Goal: Information Seeking & Learning: Learn about a topic

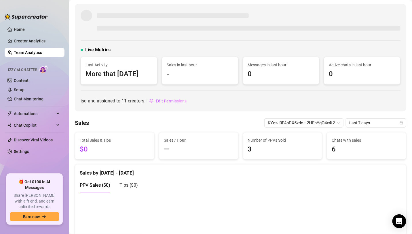
click at [83, 18] on span at bounding box center [87, 16] width 12 height 12
click at [41, 50] on link "Team Analytics" at bounding box center [28, 52] width 28 height 5
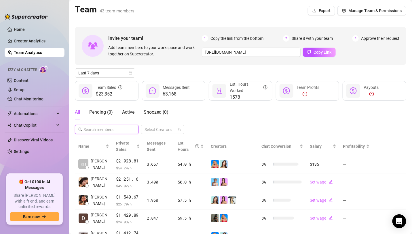
click at [113, 129] on input "text" at bounding box center [107, 129] width 47 height 6
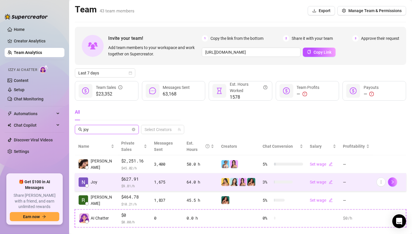
type input "joy"
click at [124, 182] on div "$627.91 $ 9.81 /h" at bounding box center [134, 182] width 26 height 13
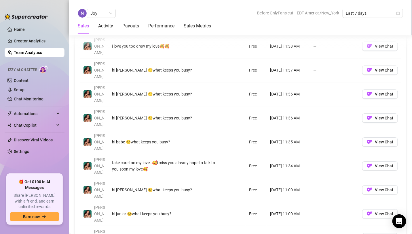
scroll to position [442, 0]
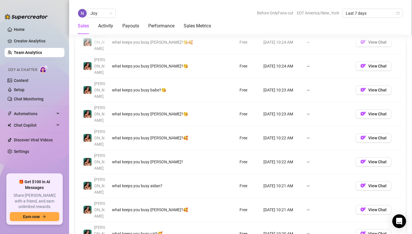
drag, startPoint x: 111, startPoint y: 139, endPoint x: 163, endPoint y: 137, distance: 52.0
click at [163, 174] on td "what keeps you busy aidan?" at bounding box center [159, 186] width 101 height 24
click at [105, 40] on div "[PERSON_NAME]" at bounding box center [99, 42] width 11 height 19
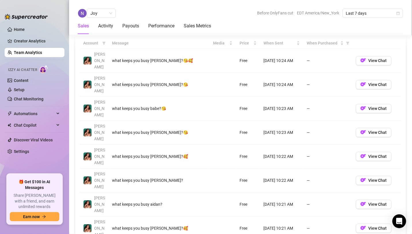
scroll to position [425, 0]
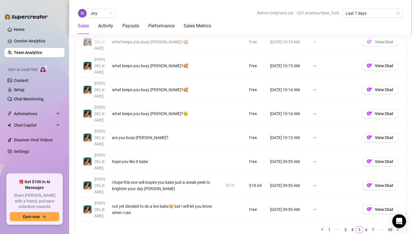
scroll to position [497, 0]
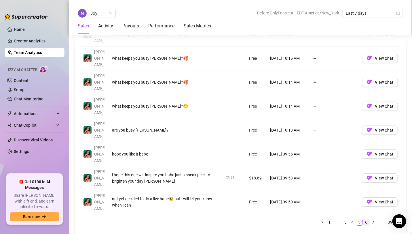
click at [369, 219] on link "6" at bounding box center [366, 222] width 6 height 6
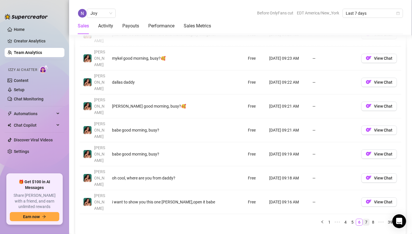
click at [368, 219] on link "7" at bounding box center [366, 222] width 6 height 6
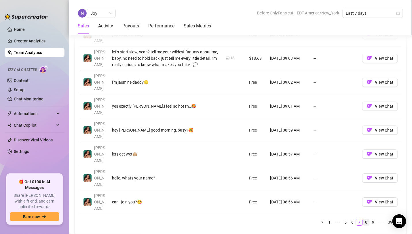
click at [367, 219] on link "8" at bounding box center [366, 222] width 6 height 6
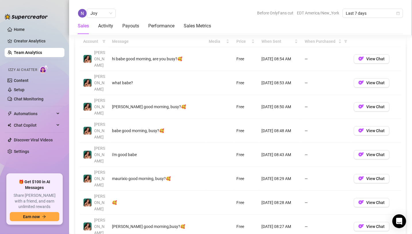
scroll to position [425, 0]
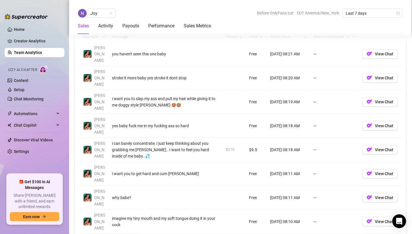
scroll to position [430, 0]
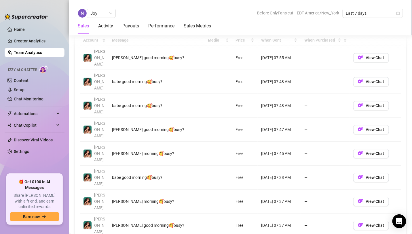
scroll to position [427, 0]
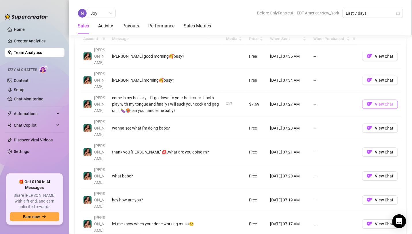
click at [384, 102] on span "View Chat" at bounding box center [384, 104] width 18 height 5
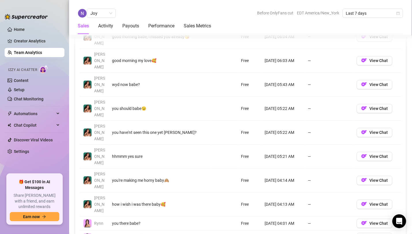
scroll to position [448, 0]
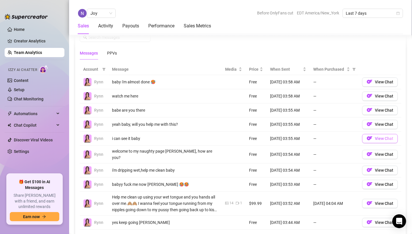
scroll to position [394, 0]
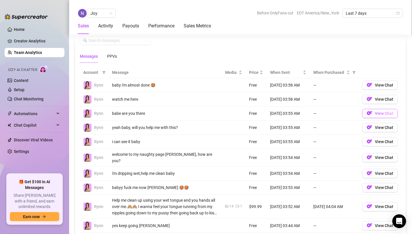
click at [381, 112] on span "View Chat" at bounding box center [384, 113] width 18 height 5
click at [377, 97] on span "View Chat" at bounding box center [384, 99] width 18 height 5
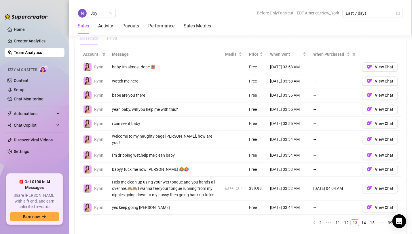
scroll to position [416, 0]
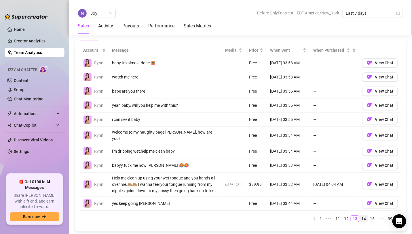
click at [366, 215] on link "14" at bounding box center [364, 218] width 8 height 6
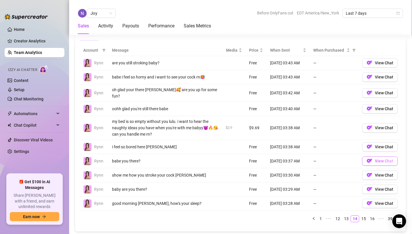
click at [385, 159] on span "View Chat" at bounding box center [384, 161] width 18 height 5
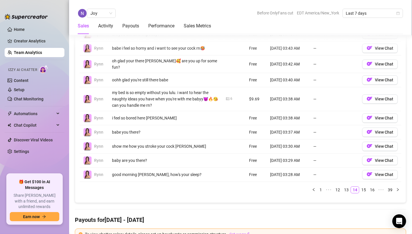
scroll to position [447, 0]
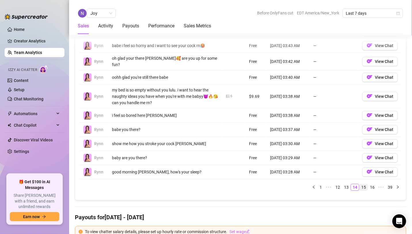
click at [365, 184] on link "15" at bounding box center [364, 187] width 8 height 6
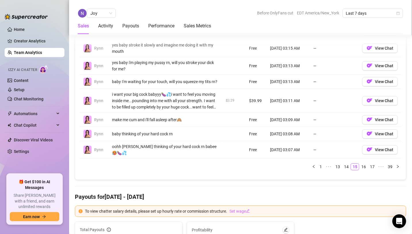
scroll to position [501, 0]
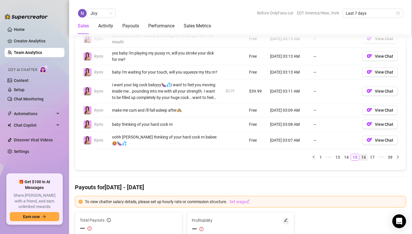
click at [366, 154] on link "16" at bounding box center [364, 157] width 8 height 6
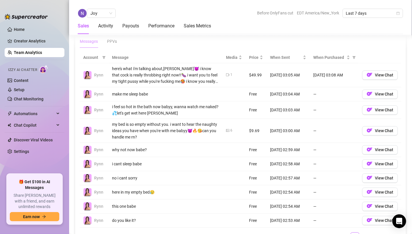
scroll to position [407, 0]
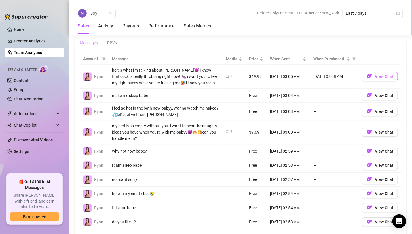
click at [376, 74] on span "View Chat" at bounding box center [384, 76] width 18 height 5
click at [27, 52] on link "Team Analytics" at bounding box center [28, 52] width 28 height 5
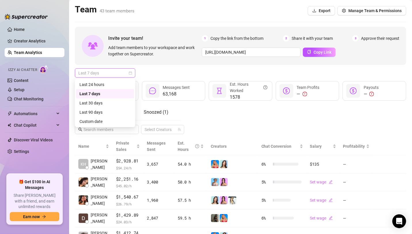
click at [101, 76] on span "Last 7 days" at bounding box center [105, 73] width 54 height 9
click at [91, 72] on span "Last 7 days" at bounding box center [105, 73] width 54 height 9
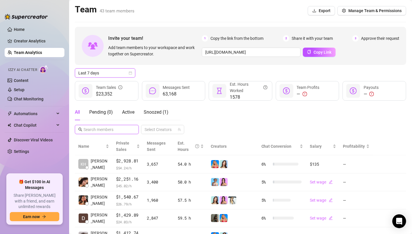
click at [94, 129] on input "text" at bounding box center [107, 129] width 47 height 6
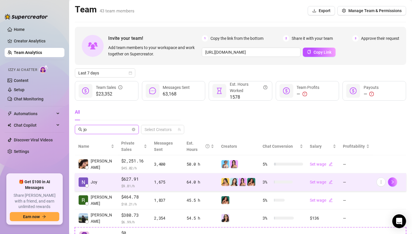
type input "jo"
click at [101, 180] on td "Joy" at bounding box center [96, 182] width 43 height 18
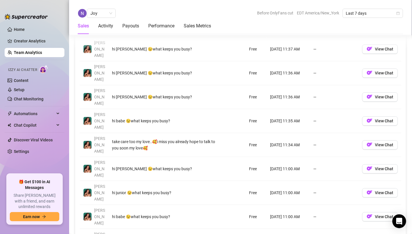
scroll to position [438, 0]
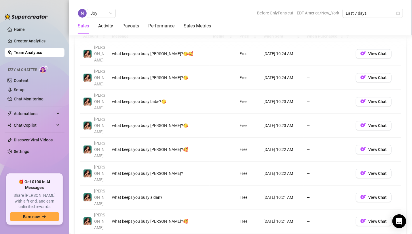
scroll to position [428, 0]
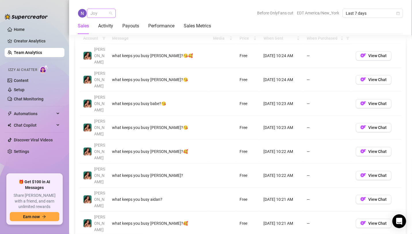
click at [97, 11] on span "Joy" at bounding box center [102, 13] width 22 height 9
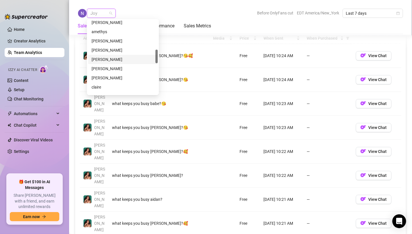
scroll to position [158, 0]
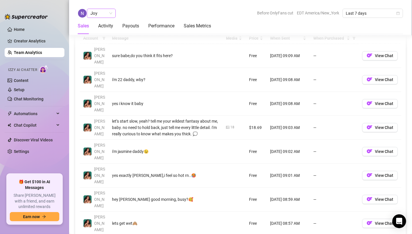
click at [99, 15] on span "Joy" at bounding box center [102, 13] width 22 height 9
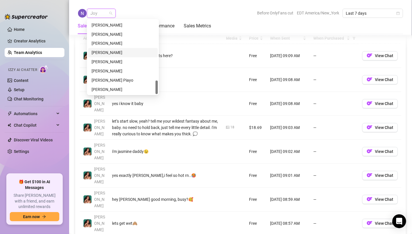
scroll to position [323, 0]
click at [104, 64] on div "[PERSON_NAME]" at bounding box center [123, 62] width 63 height 6
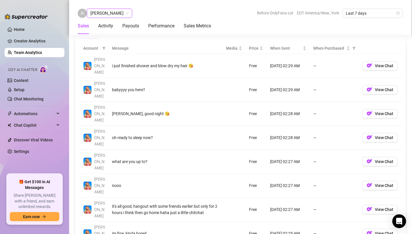
scroll to position [395, 0]
